Goal: Information Seeking & Learning: Learn about a topic

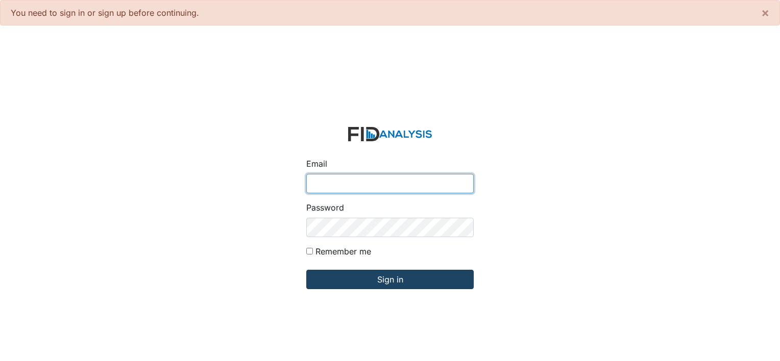
type input "[PERSON_NAME][EMAIL_ADDRESS][DOMAIN_NAME]"
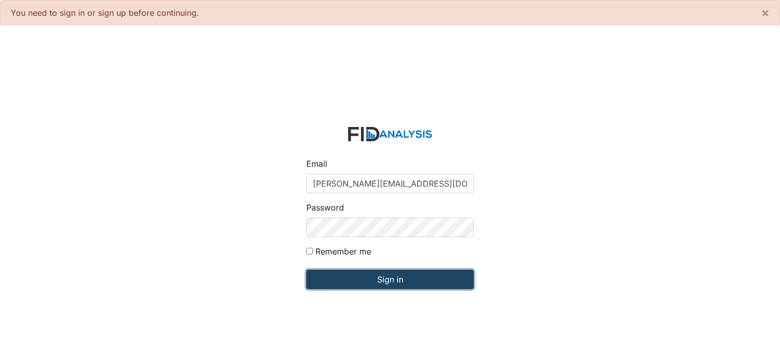
click at [402, 284] on input "Sign in" at bounding box center [389, 279] width 167 height 19
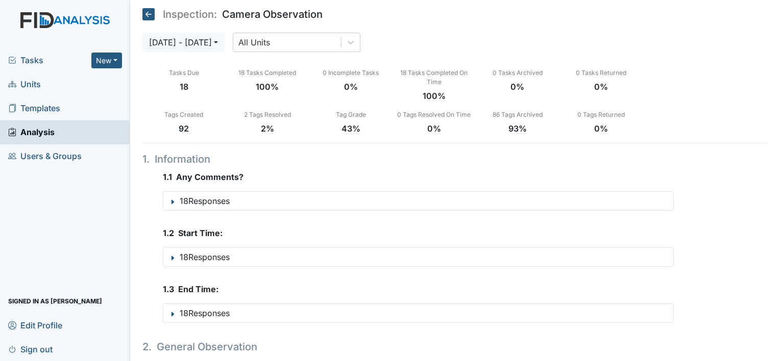
click at [30, 82] on span "Units" at bounding box center [24, 85] width 33 height 16
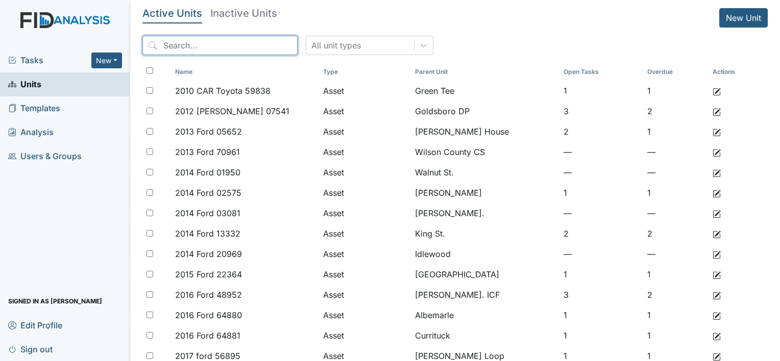
click at [223, 53] on input "search" at bounding box center [219, 45] width 155 height 19
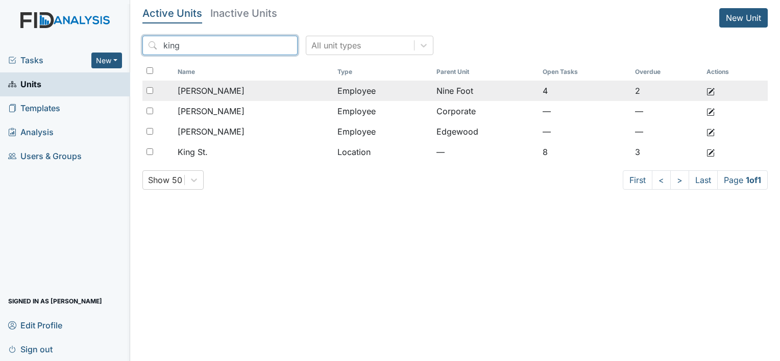
type input "king"
click at [223, 89] on span "King, Alaysha" at bounding box center [211, 91] width 67 height 12
click at [205, 94] on span "King, Alaysha" at bounding box center [211, 91] width 67 height 12
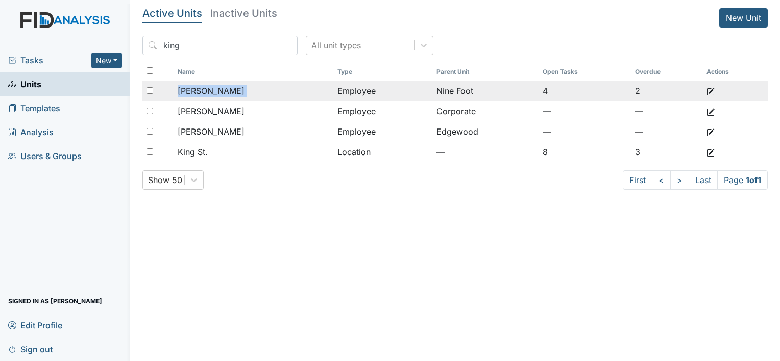
click at [213, 91] on span "King, Alaysha" at bounding box center [211, 91] width 67 height 12
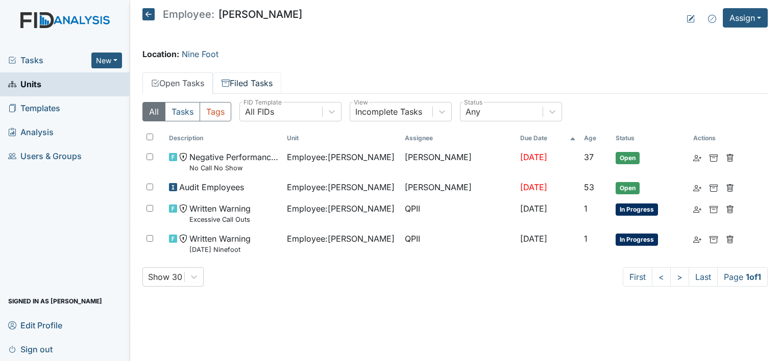
click at [253, 86] on link "Filed Tasks" at bounding box center [247, 82] width 68 height 21
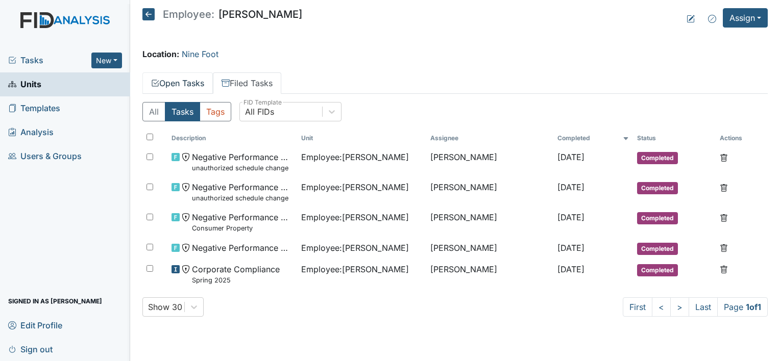
click at [178, 88] on link "Open Tasks" at bounding box center [177, 82] width 70 height 21
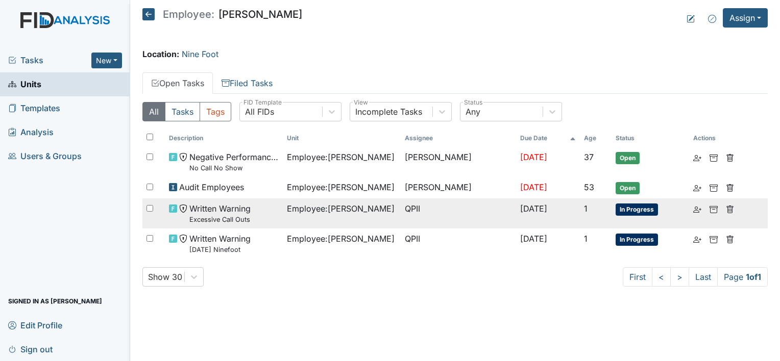
click at [227, 217] on small "Excessive Call Outs" at bounding box center [219, 220] width 61 height 10
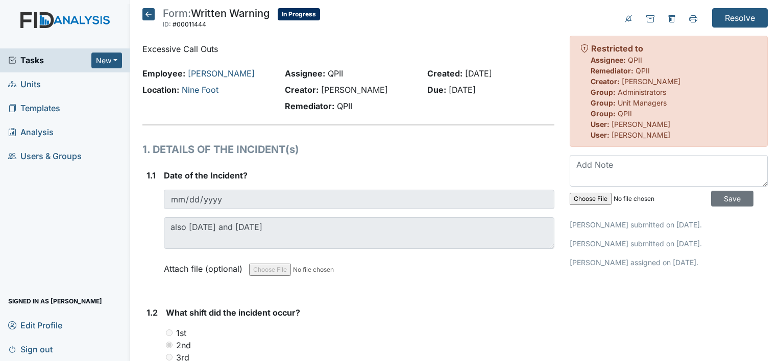
click at [308, 157] on h1 "1. DETAILS OF THE INCIDENT(s)" at bounding box center [348, 149] width 412 height 15
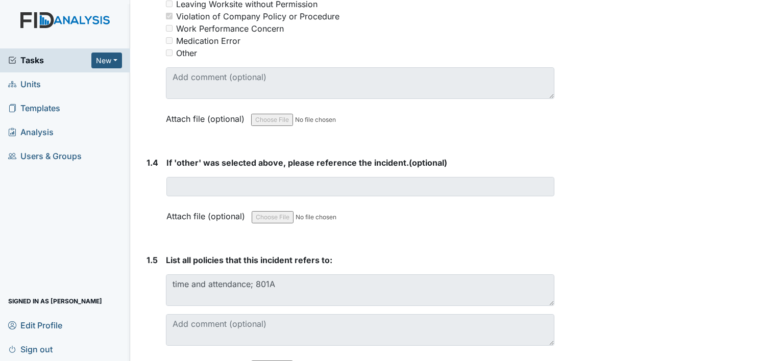
scroll to position [400, 0]
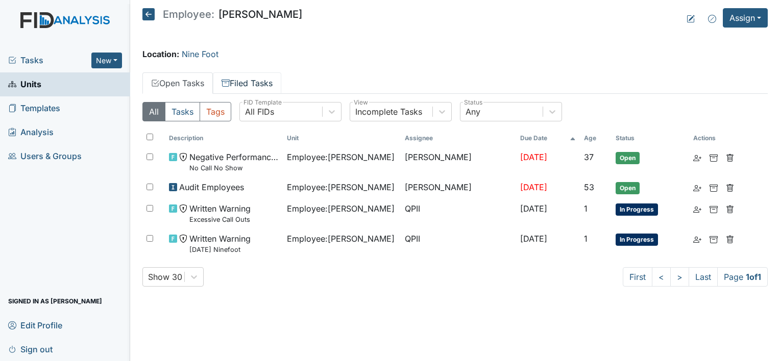
click at [250, 82] on link "Filed Tasks" at bounding box center [247, 82] width 68 height 21
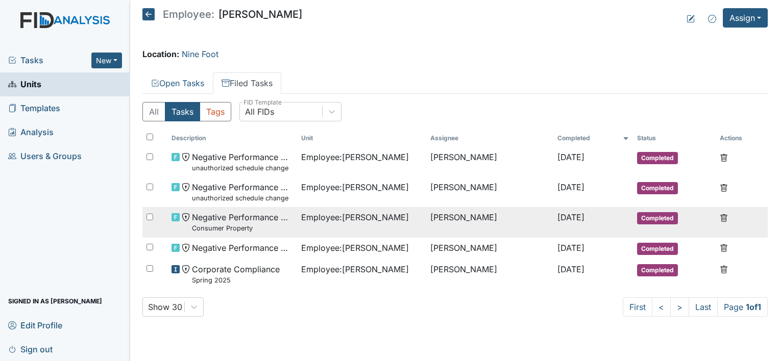
click at [321, 222] on span "Employee : King, Alaysha" at bounding box center [355, 217] width 108 height 12
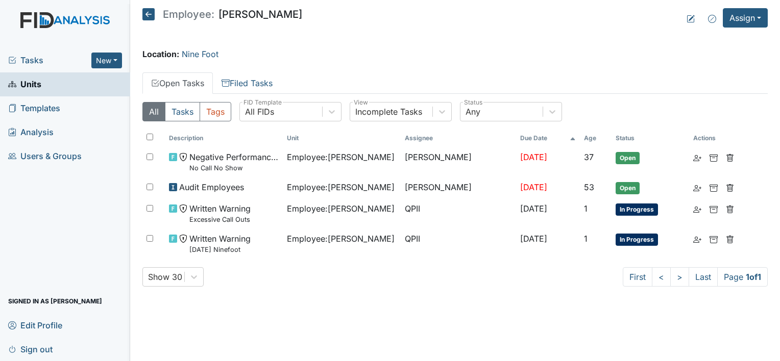
click at [231, 251] on small "[DATE] Ninefoot" at bounding box center [219, 250] width 61 height 10
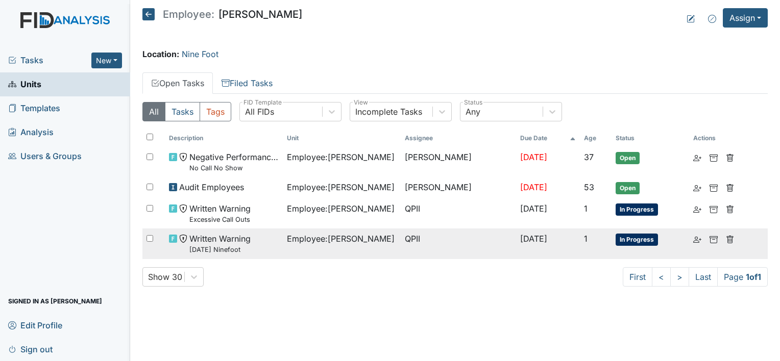
click at [231, 252] on small "[DATE] Ninefoot" at bounding box center [219, 250] width 61 height 10
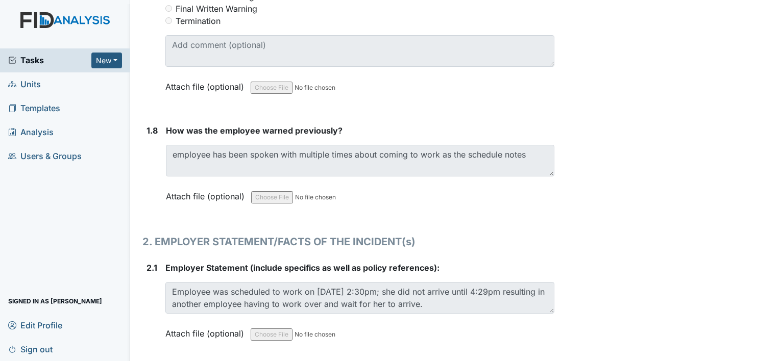
scroll to position [1186, 0]
